Goal: Information Seeking & Learning: Learn about a topic

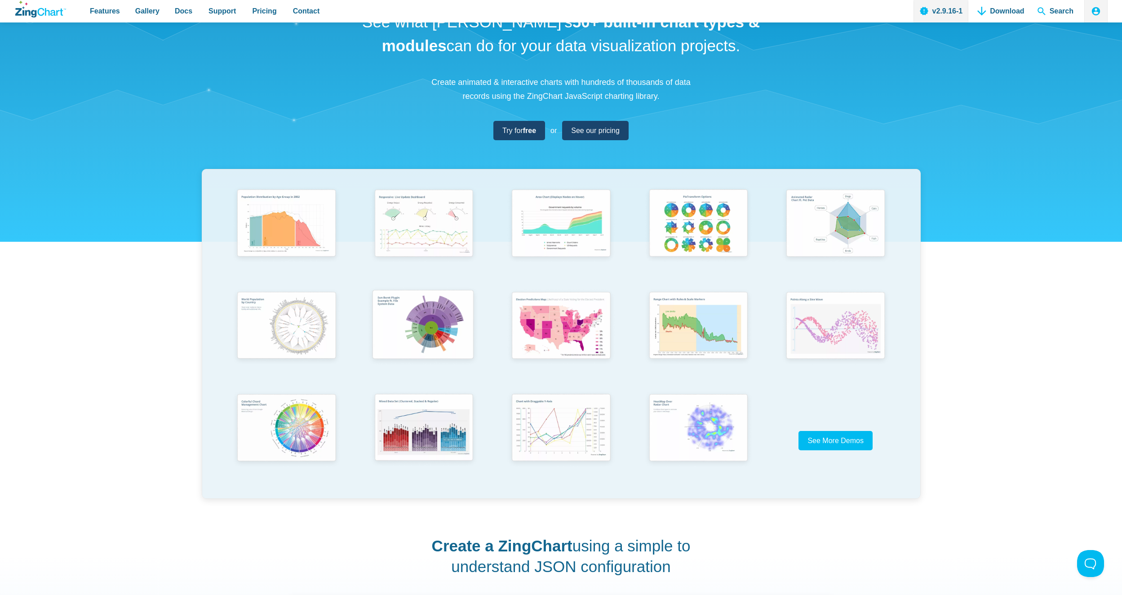
scroll to position [45, 0]
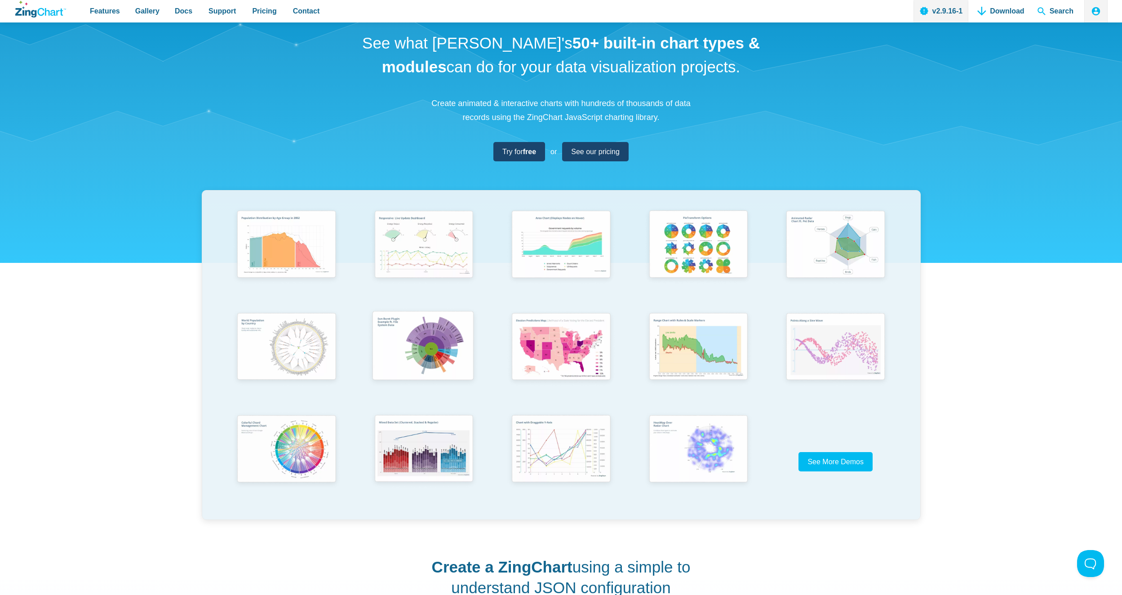
click at [431, 339] on img "App Content" at bounding box center [422, 346] width 113 height 80
click at [563, 235] on img "App Content" at bounding box center [559, 244] width 113 height 81
click at [690, 238] on img "App Content" at bounding box center [696, 244] width 113 height 81
click at [839, 464] on span "See More Demos" at bounding box center [832, 462] width 56 height 8
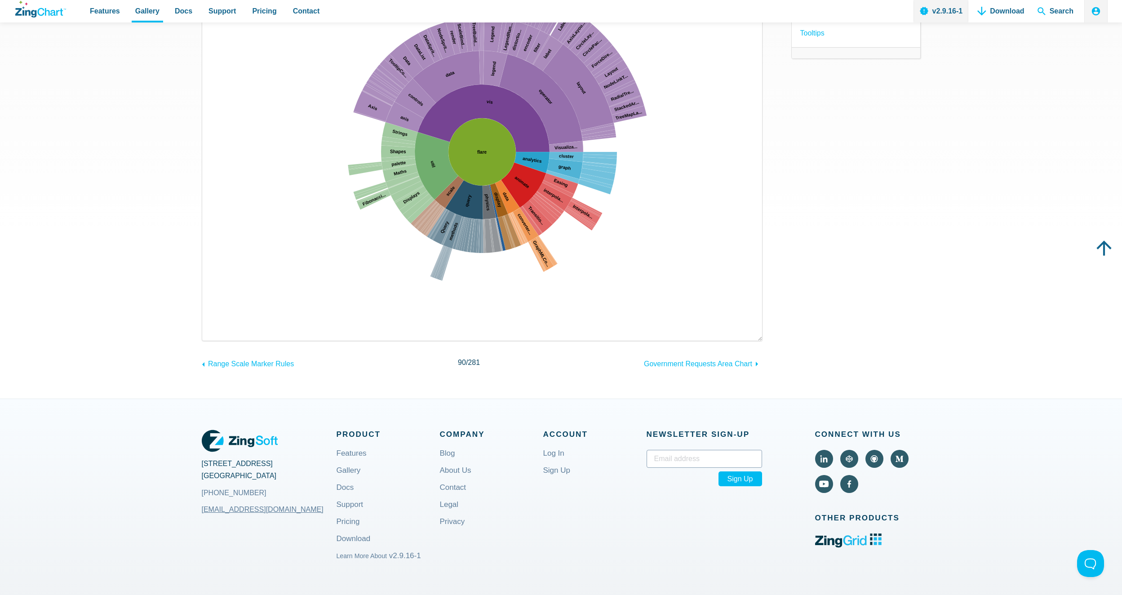
scroll to position [45, 0]
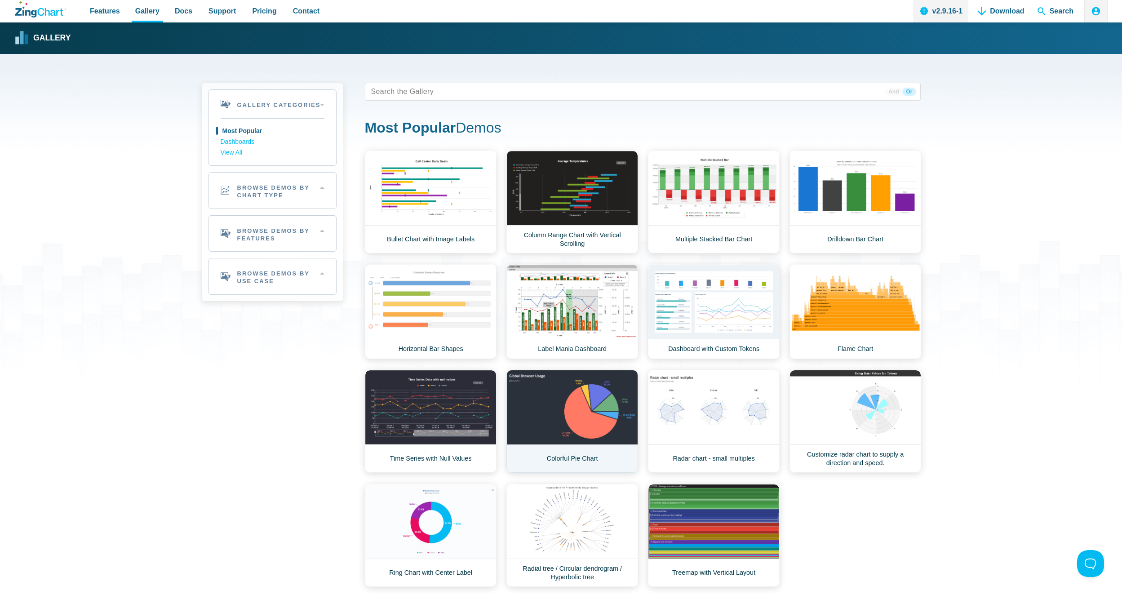
click at [579, 402] on link "Colorful Pie Chart" at bounding box center [572, 421] width 132 height 103
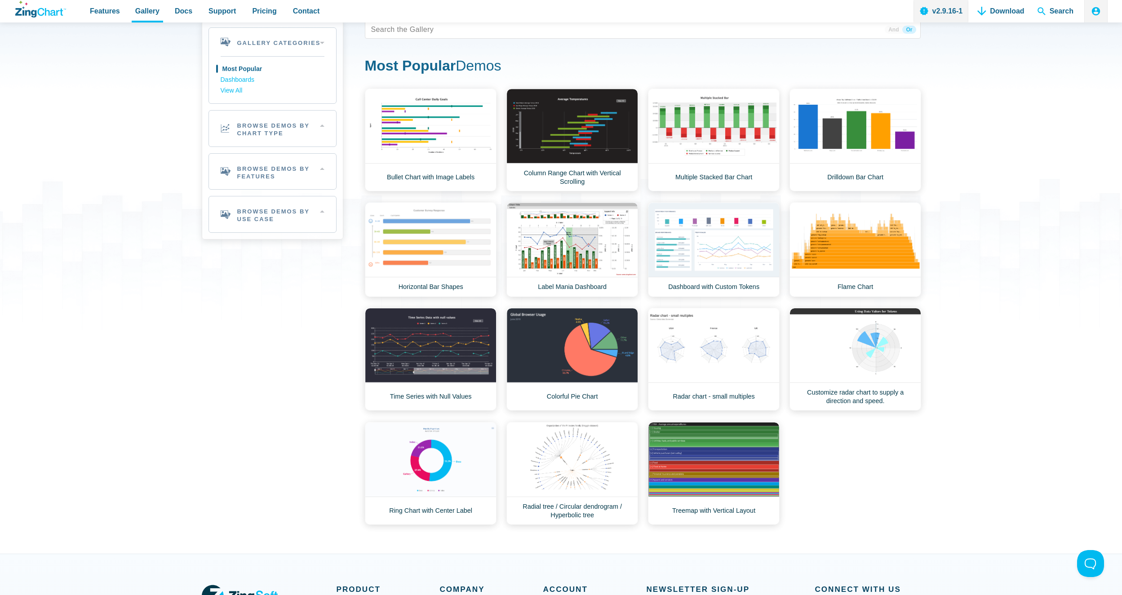
scroll to position [45, 0]
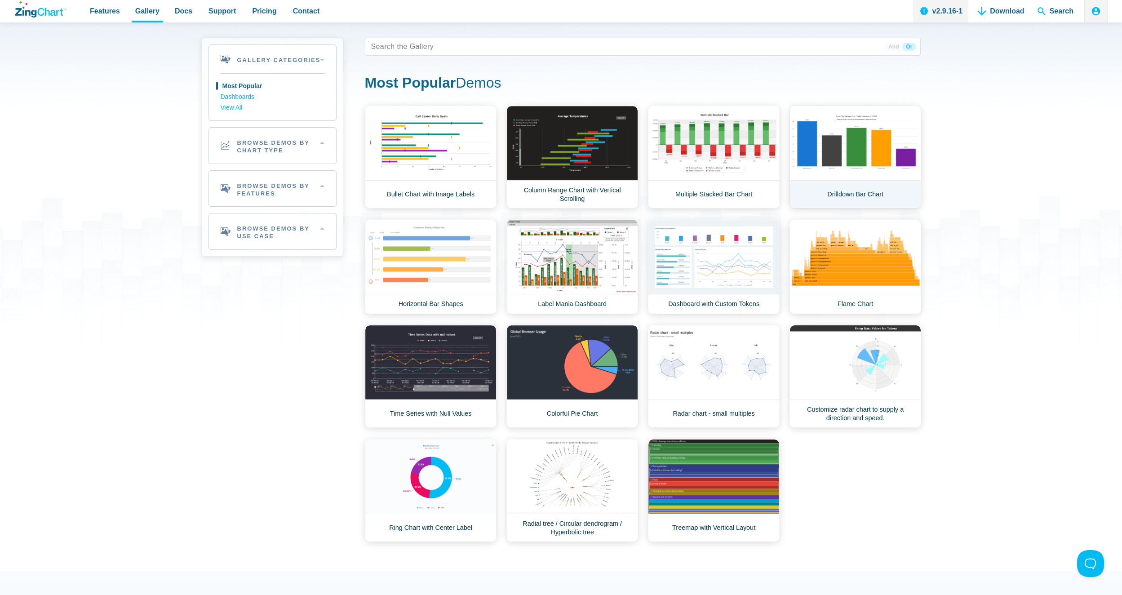
click at [858, 155] on link "Drilldown Bar Chart" at bounding box center [855, 157] width 132 height 103
click at [447, 246] on link "Horizontal Bar Shapes" at bounding box center [431, 266] width 132 height 95
click at [704, 261] on link "Dashboard with Custom Tokens" at bounding box center [714, 266] width 132 height 95
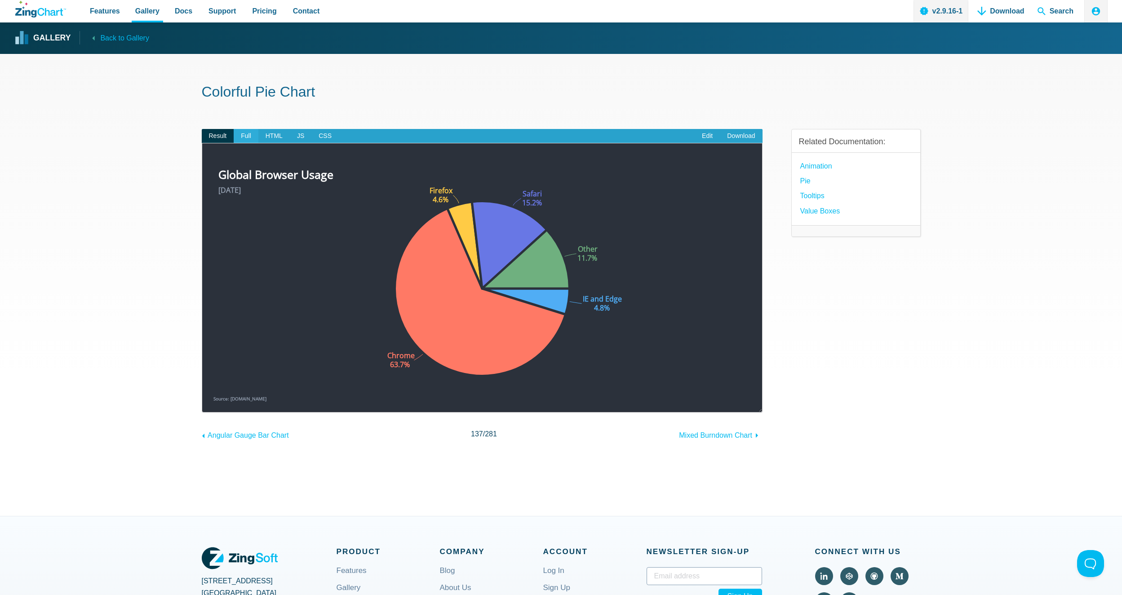
click at [249, 138] on span "Full" at bounding box center [246, 136] width 25 height 14
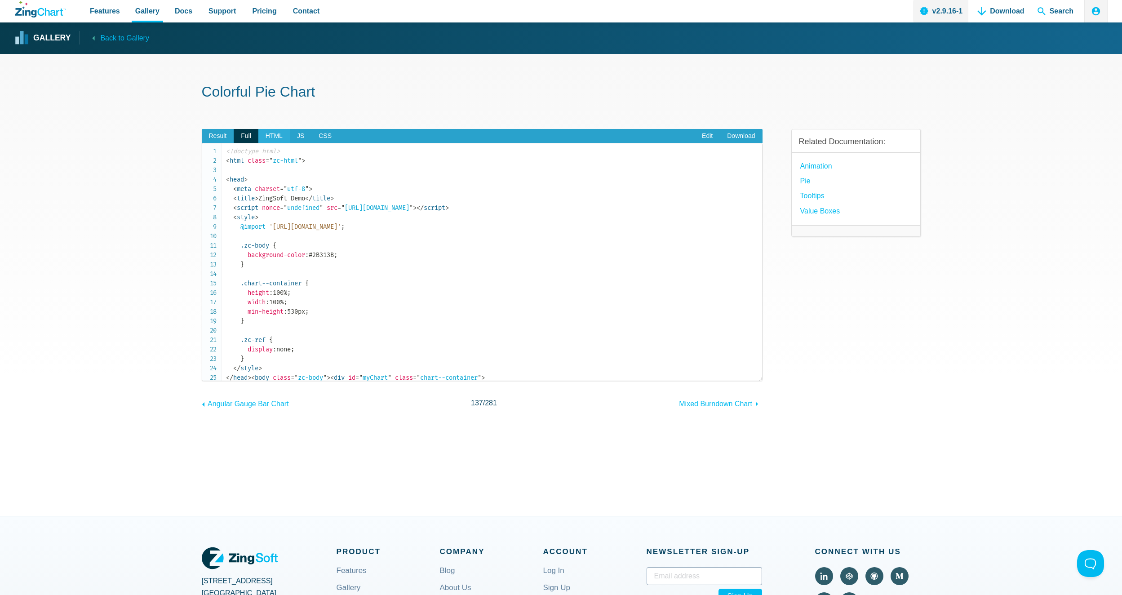
click at [271, 140] on span "HTML" at bounding box center [273, 136] width 31 height 14
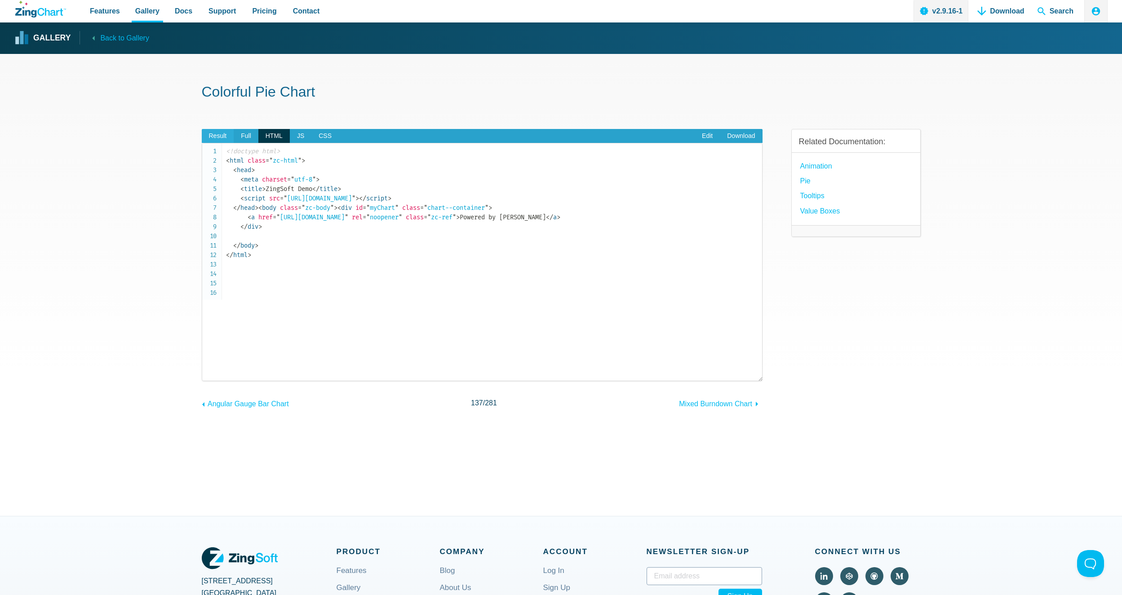
click at [218, 135] on span "Result" at bounding box center [218, 136] width 32 height 14
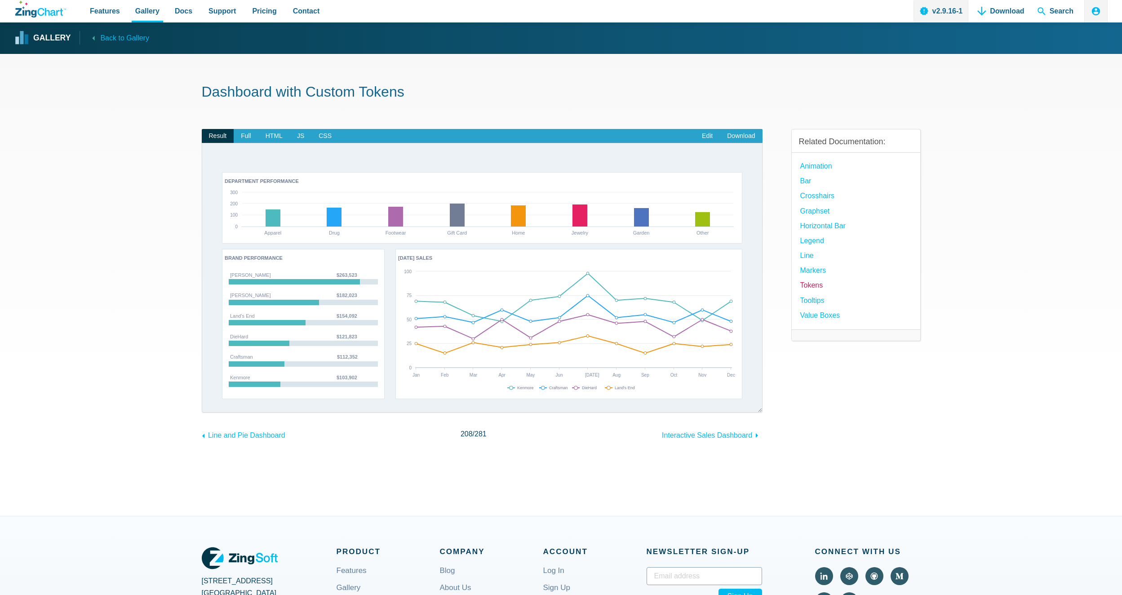
click at [813, 285] on link "Tokens" at bounding box center [811, 285] width 23 height 12
click at [806, 178] on link "Bar" at bounding box center [805, 181] width 11 height 12
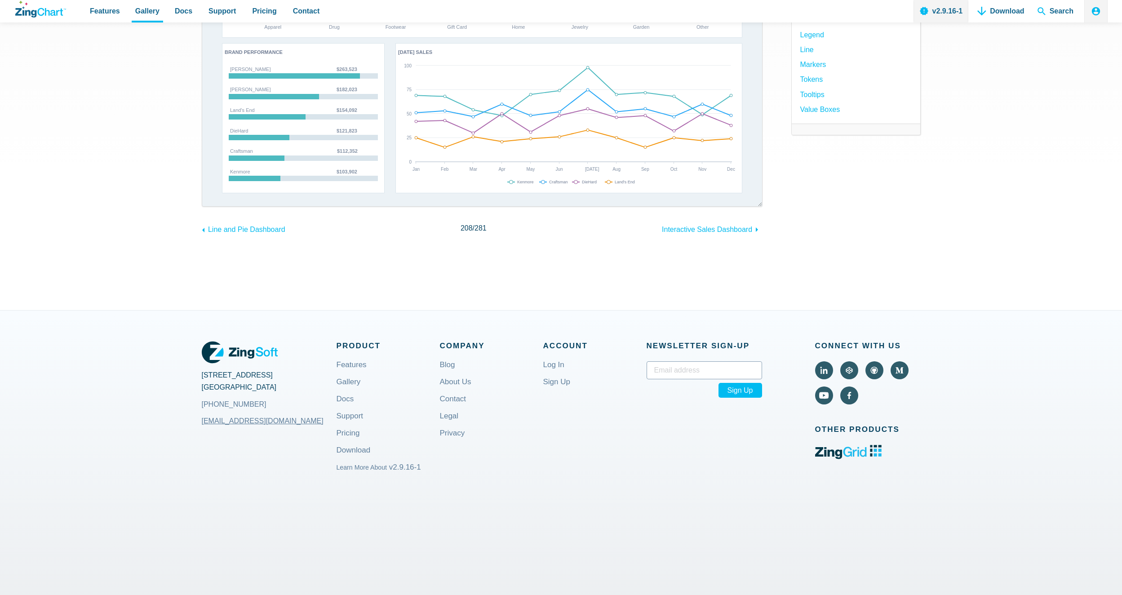
scroll to position [269, 0]
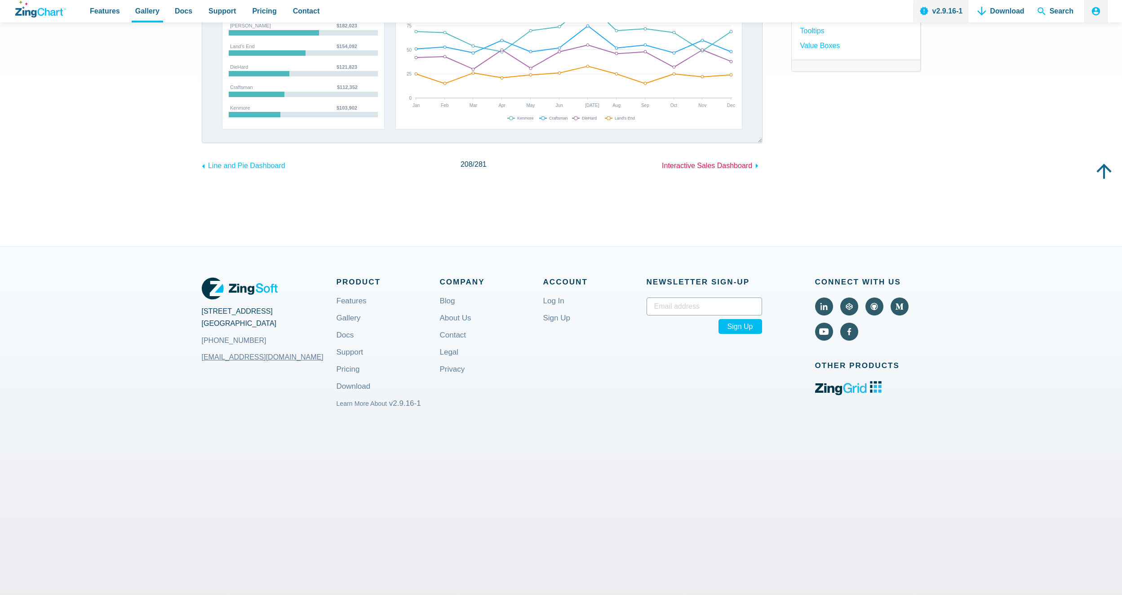
click at [725, 163] on span "Interactive Sales Dashboard" at bounding box center [707, 166] width 90 height 8
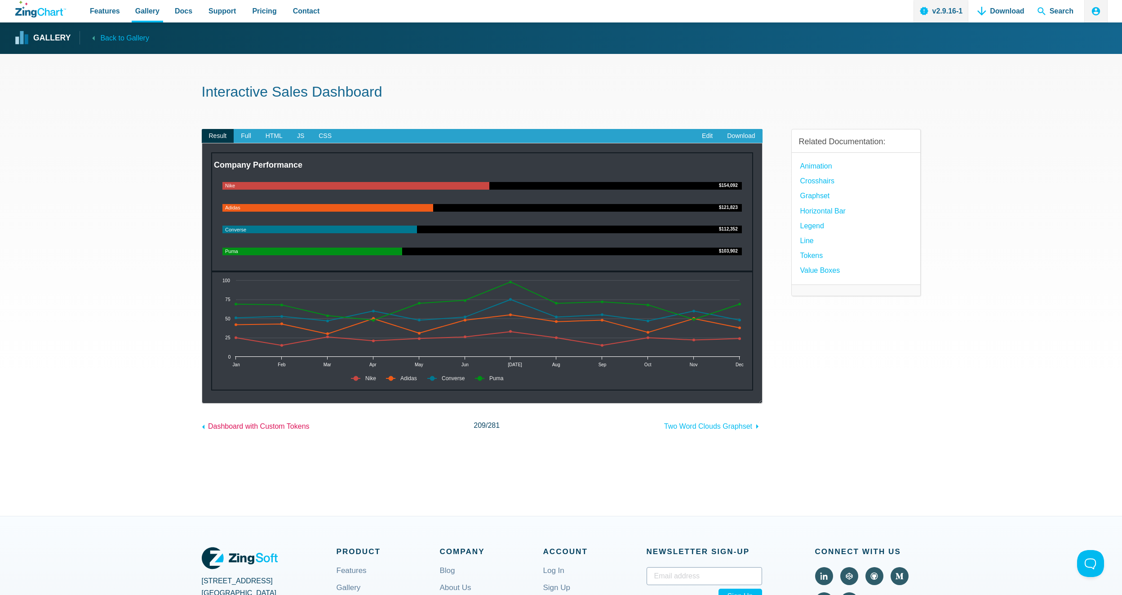
click at [267, 422] on span "Dashboard with Custom Tokens" at bounding box center [259, 426] width 102 height 8
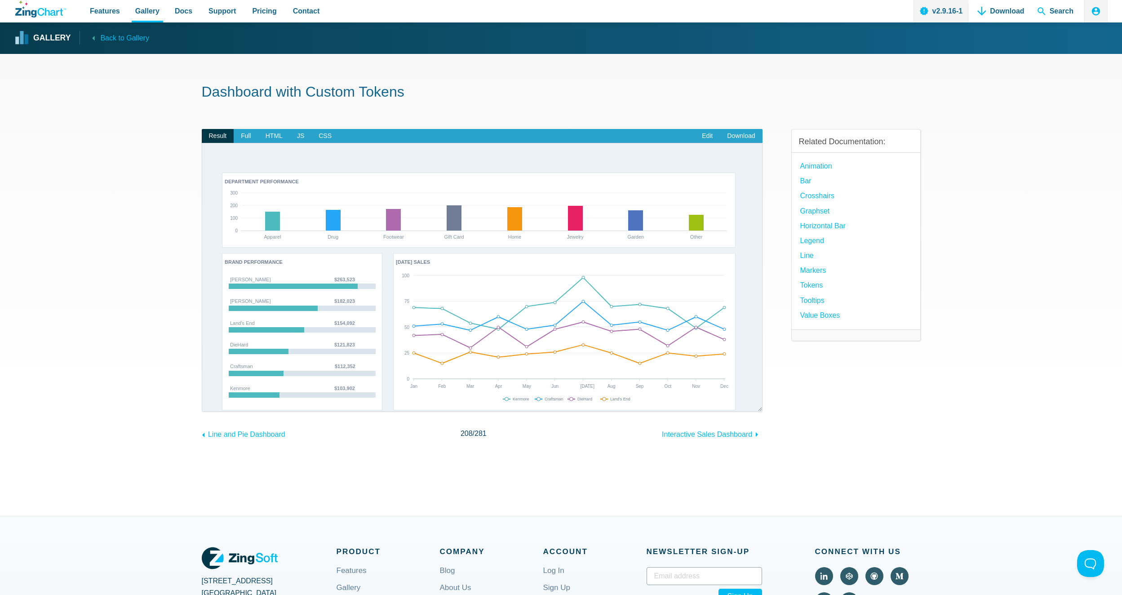
drag, startPoint x: 760, startPoint y: 411, endPoint x: 737, endPoint y: 276, distance: 136.2
click at [737, 276] on div "​ Powered by ZingChart DEPARTMENT PERFORMANCE BRAND PERFORMANCE TODAY'S SALES A…" at bounding box center [482, 277] width 561 height 269
click at [239, 136] on span "Full" at bounding box center [246, 136] width 25 height 14
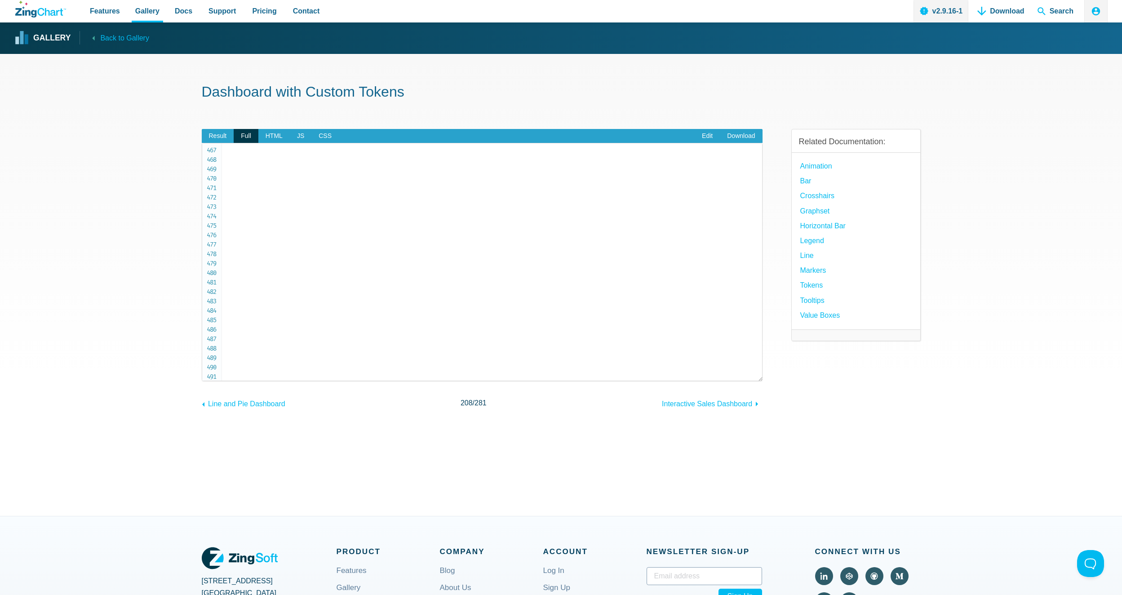
scroll to position [4393, 0]
click at [281, 136] on span "HTML" at bounding box center [273, 136] width 31 height 14
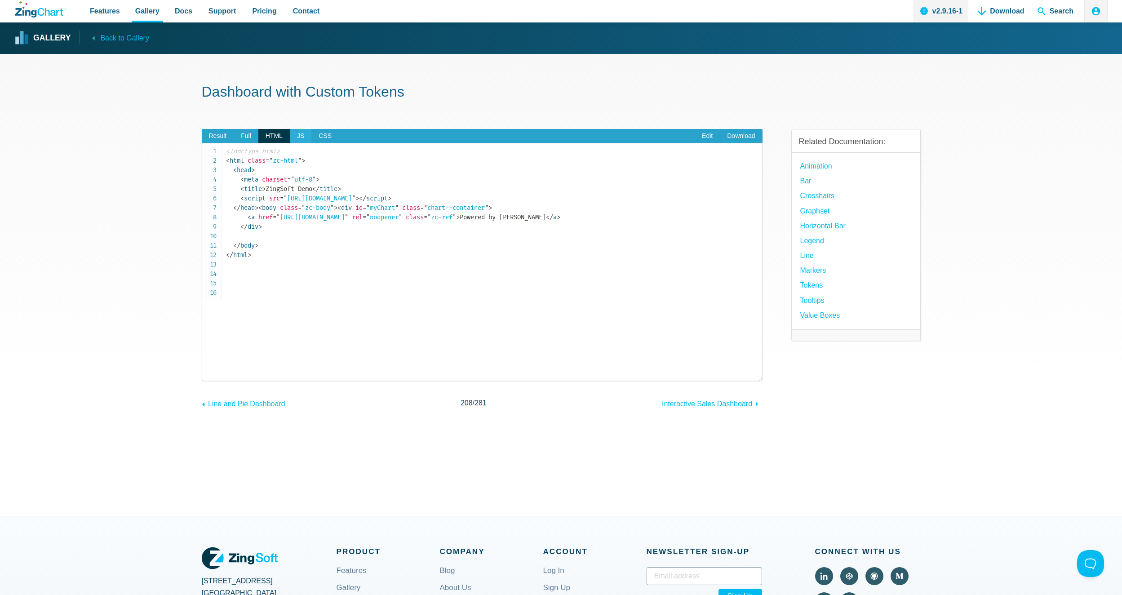
click at [302, 134] on span "JS" at bounding box center [301, 136] width 22 height 14
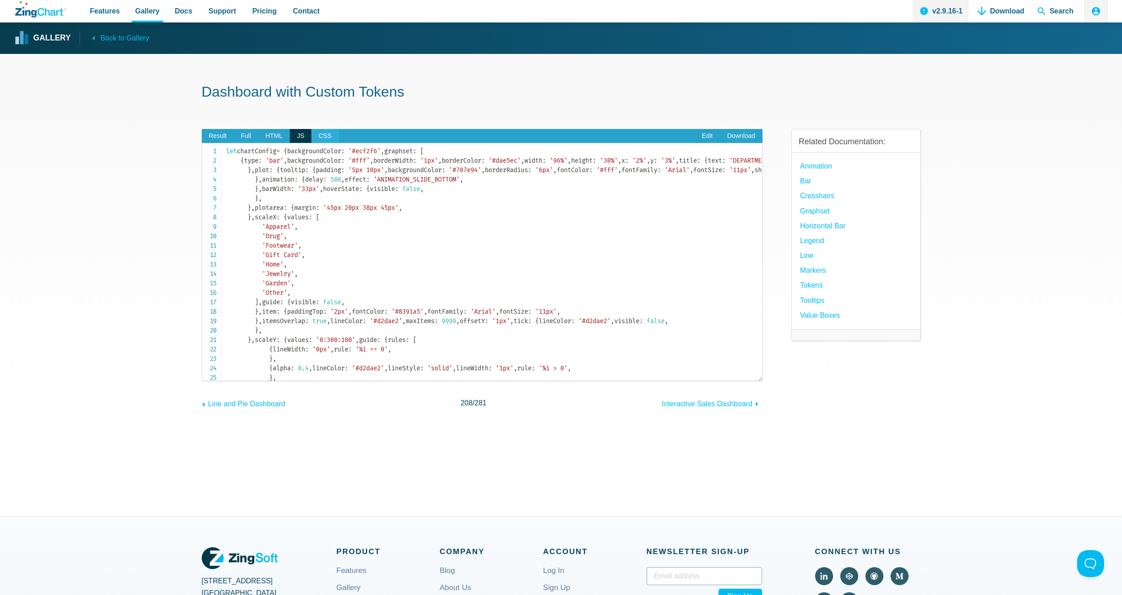
click at [321, 136] on span "CSS" at bounding box center [324, 136] width 27 height 14
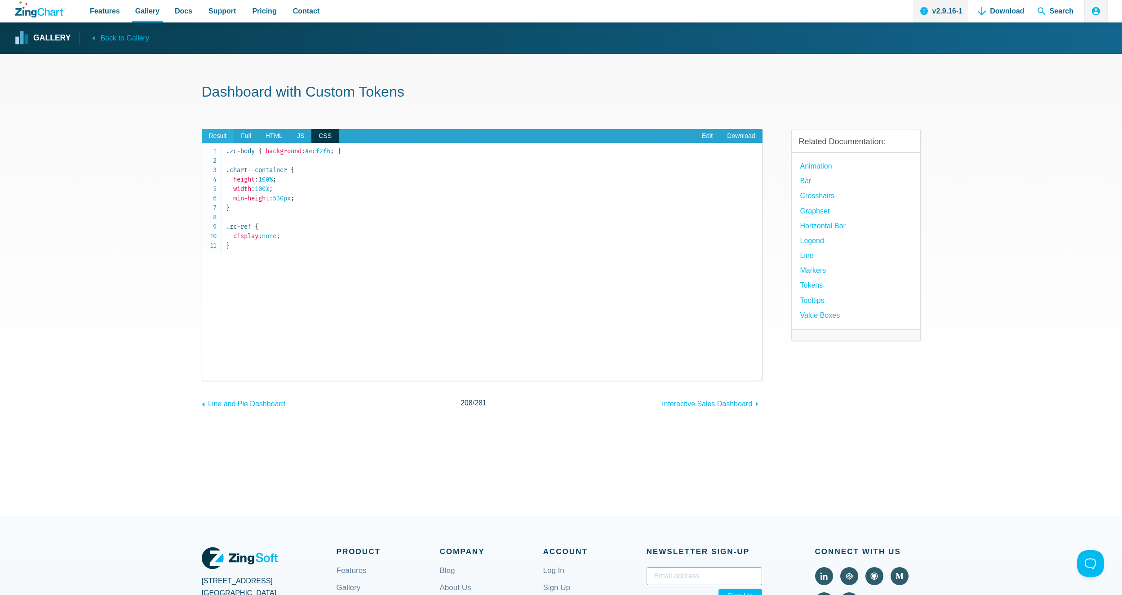
click at [220, 130] on span "Result" at bounding box center [218, 136] width 32 height 14
